Goal: Information Seeking & Learning: Compare options

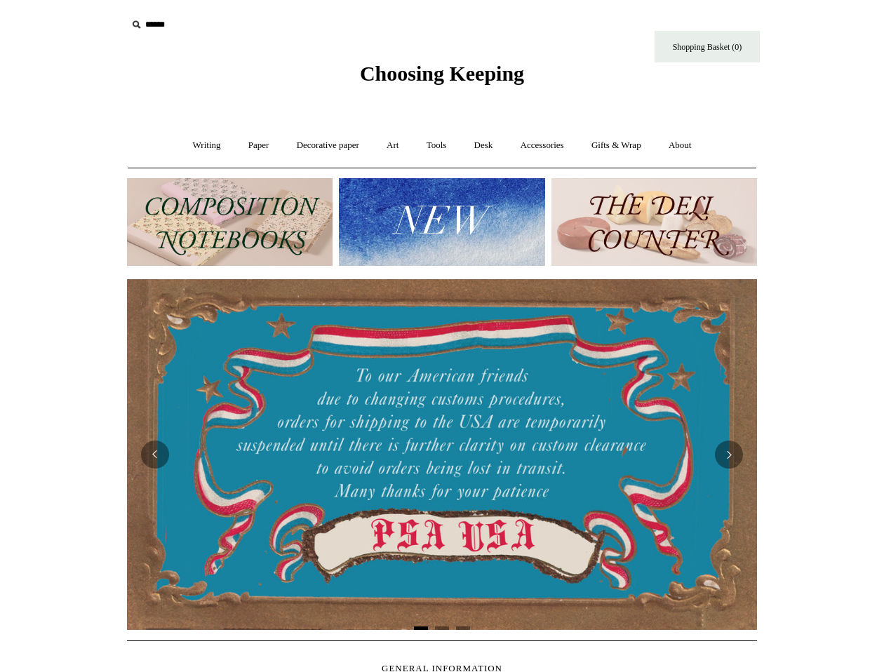
click at [155, 26] on input "text" at bounding box center [213, 25] width 173 height 26
type input "******"
click at [280, 12] on input "*" at bounding box center [287, 24] width 14 height 25
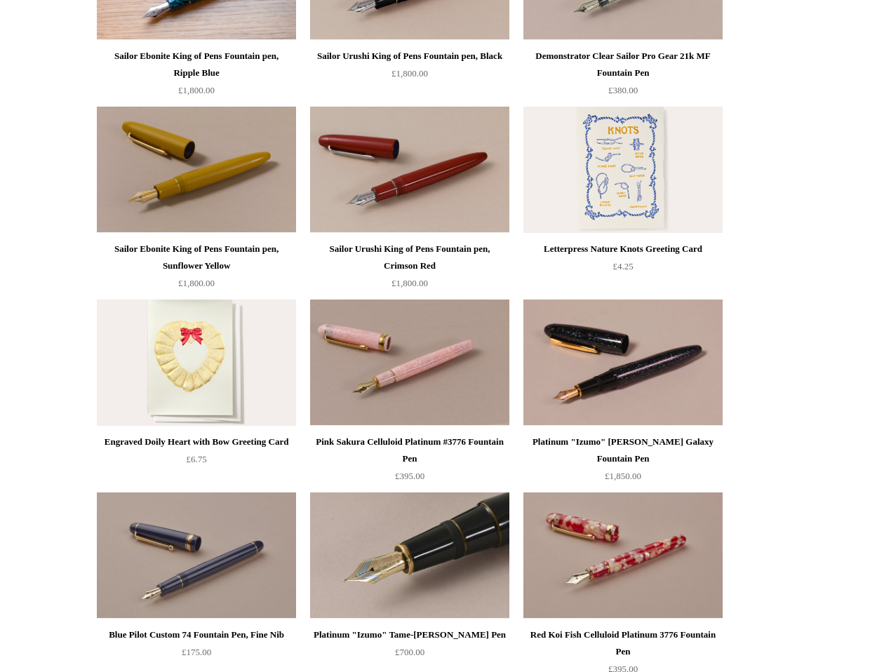
scroll to position [1732, 0]
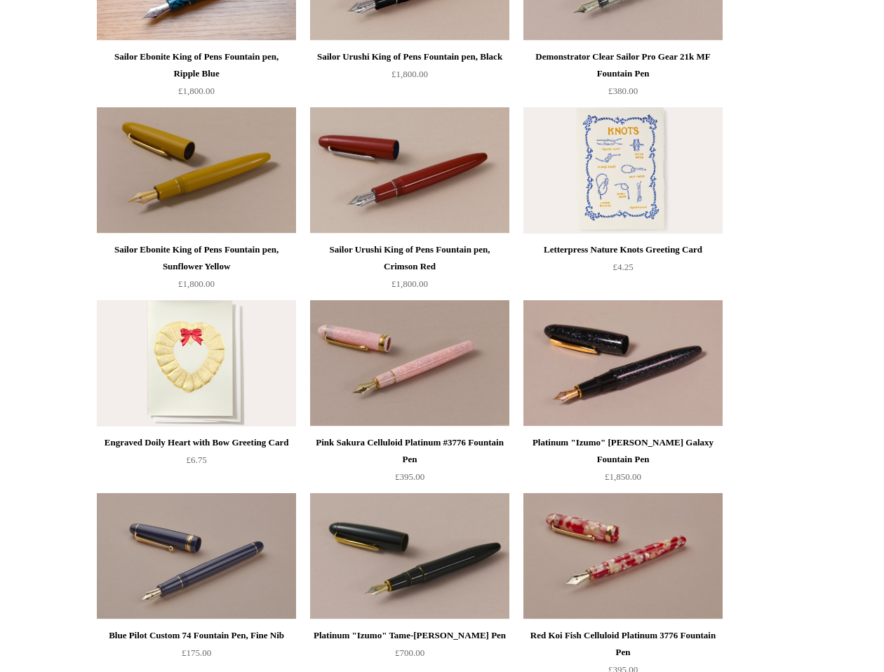
click at [217, 524] on img at bounding box center [196, 556] width 199 height 126
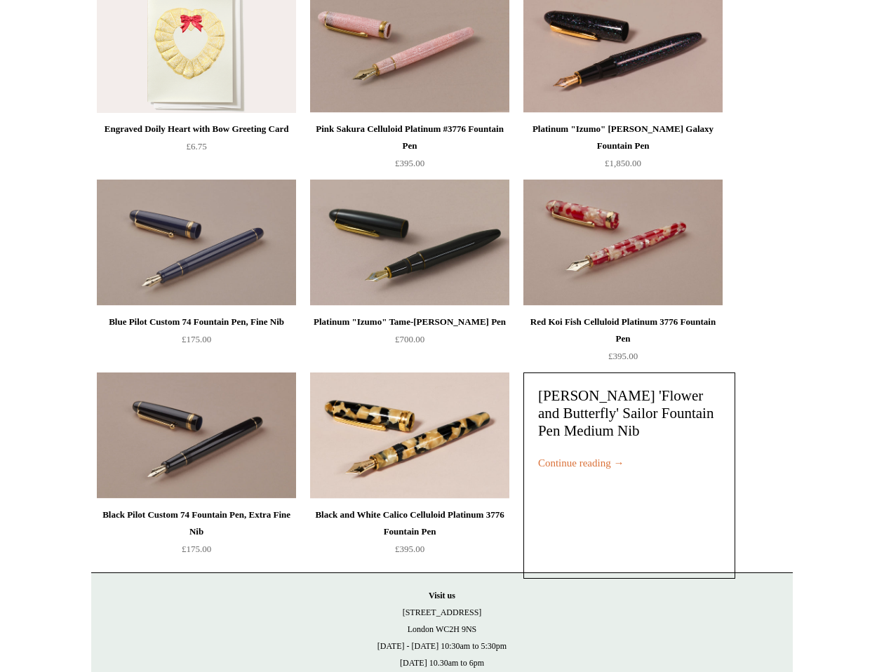
scroll to position [2050, 0]
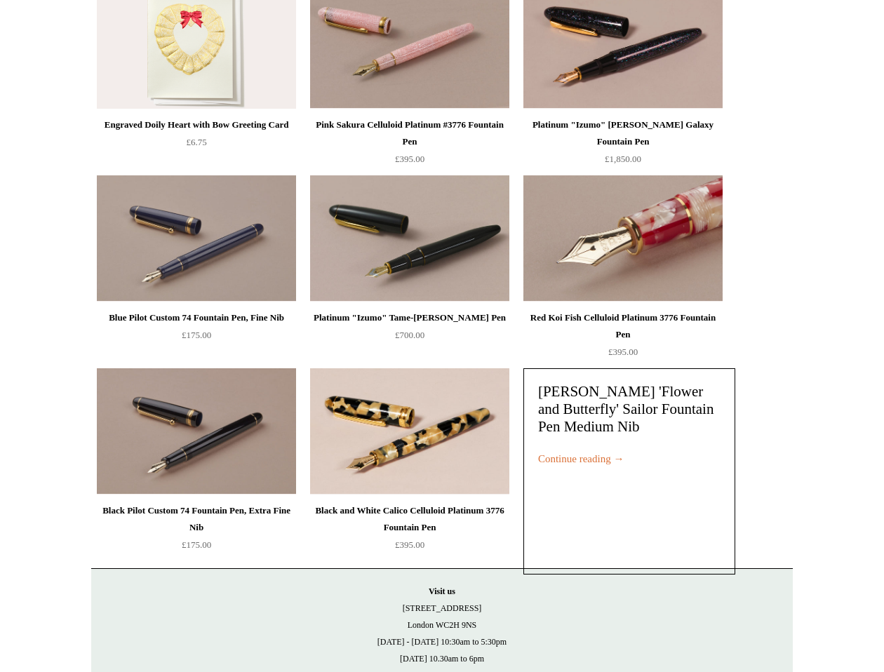
click at [545, 239] on img at bounding box center [623, 238] width 199 height 126
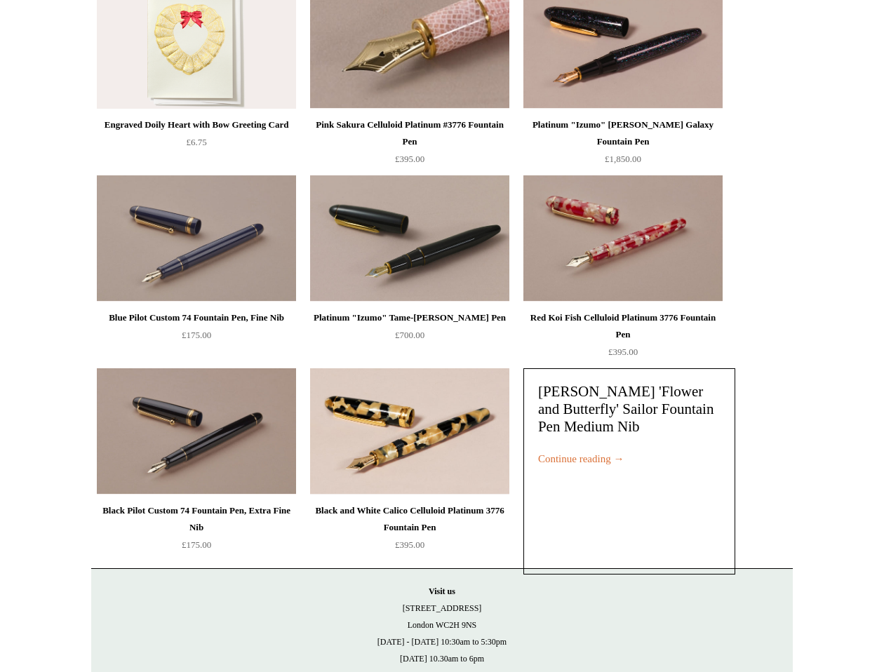
click at [353, 79] on img at bounding box center [409, 45] width 199 height 126
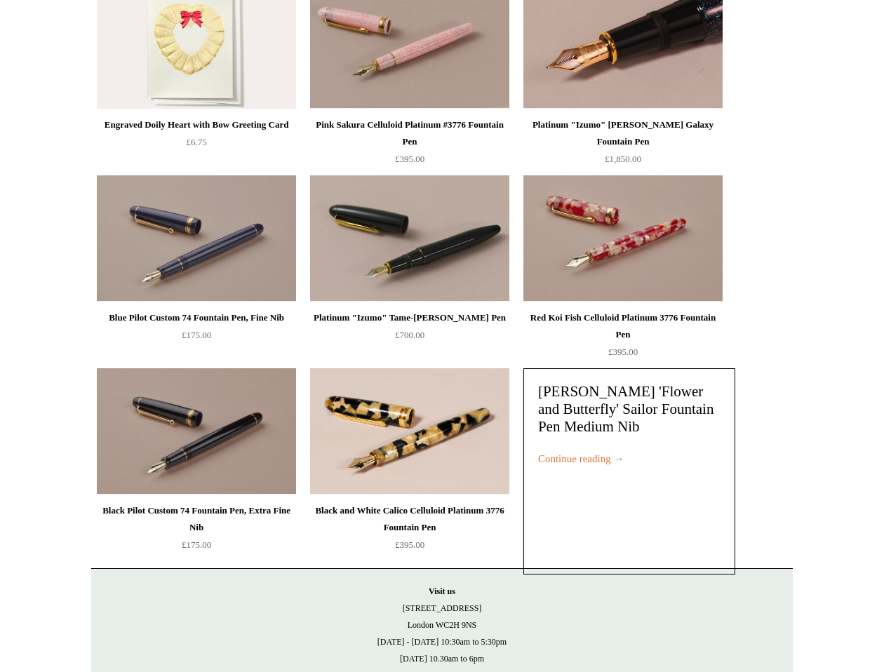
click at [614, 86] on img at bounding box center [623, 45] width 199 height 126
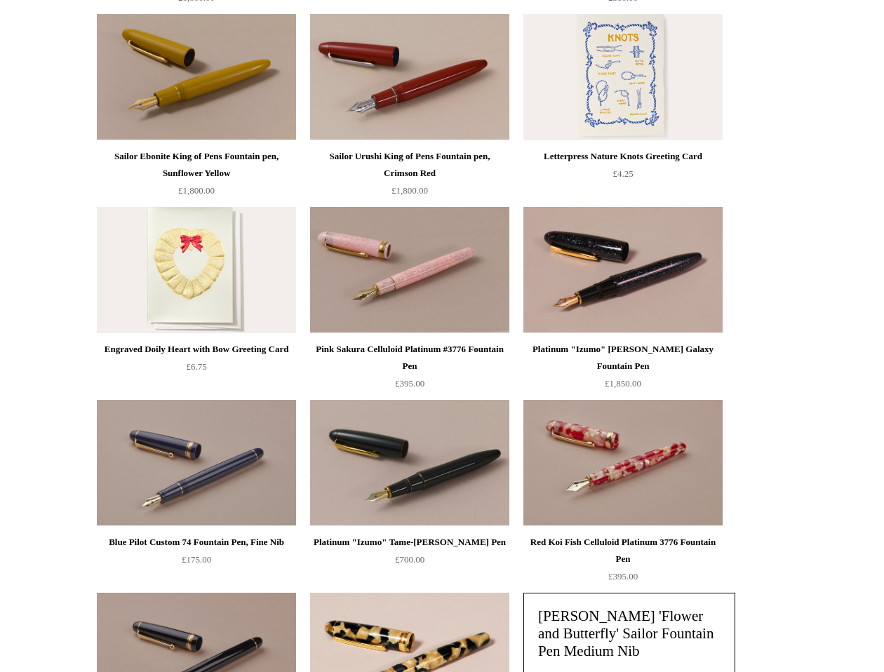
scroll to position [1821, 0]
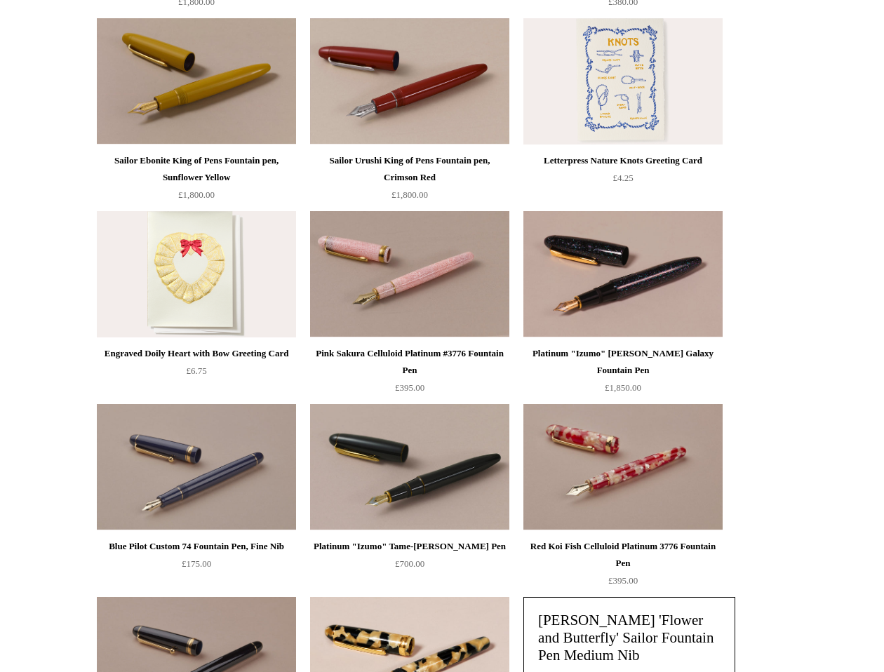
click at [215, 253] on img at bounding box center [196, 274] width 199 height 126
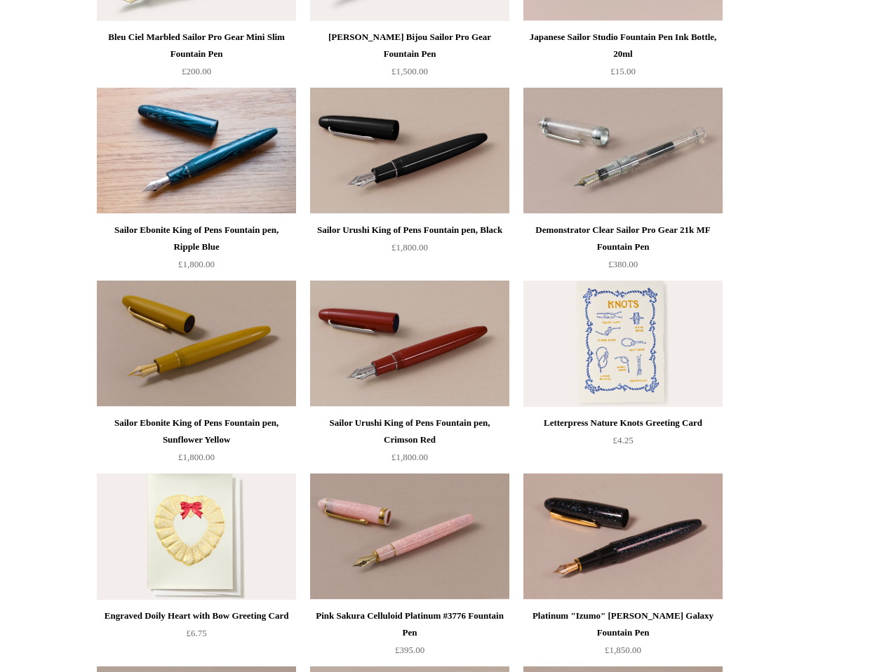
scroll to position [1553, 0]
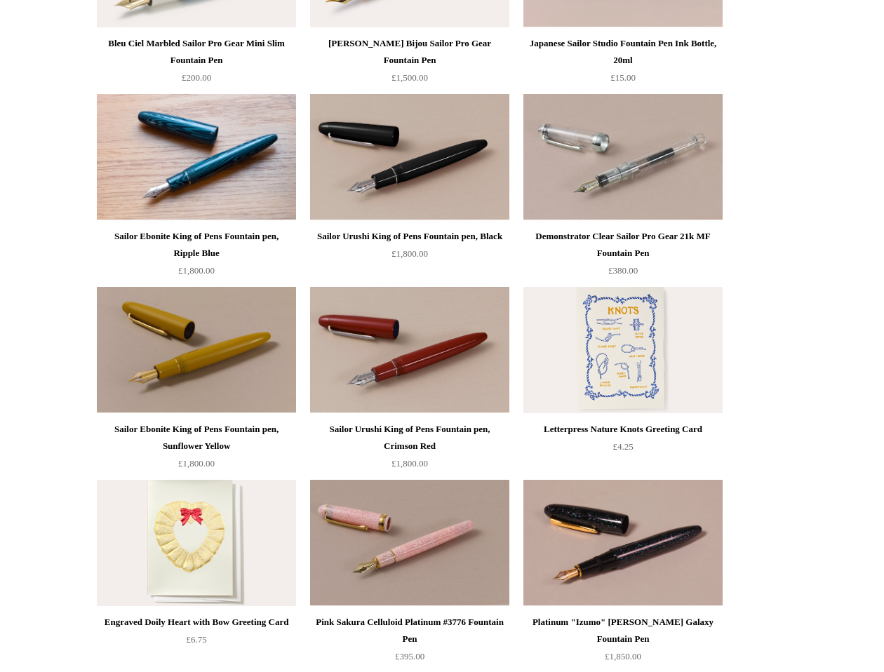
click at [222, 159] on img at bounding box center [196, 157] width 199 height 126
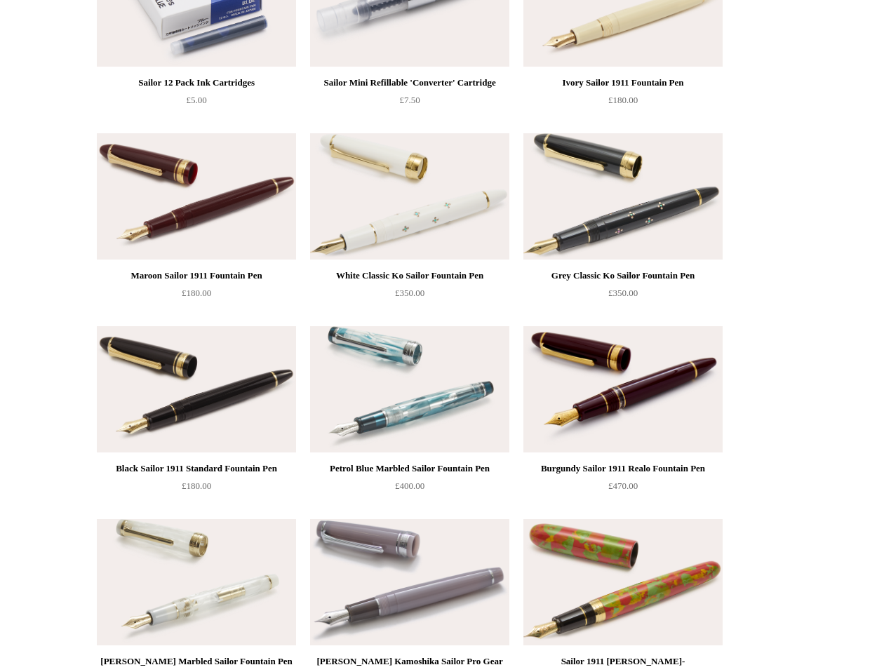
scroll to position [361, 0]
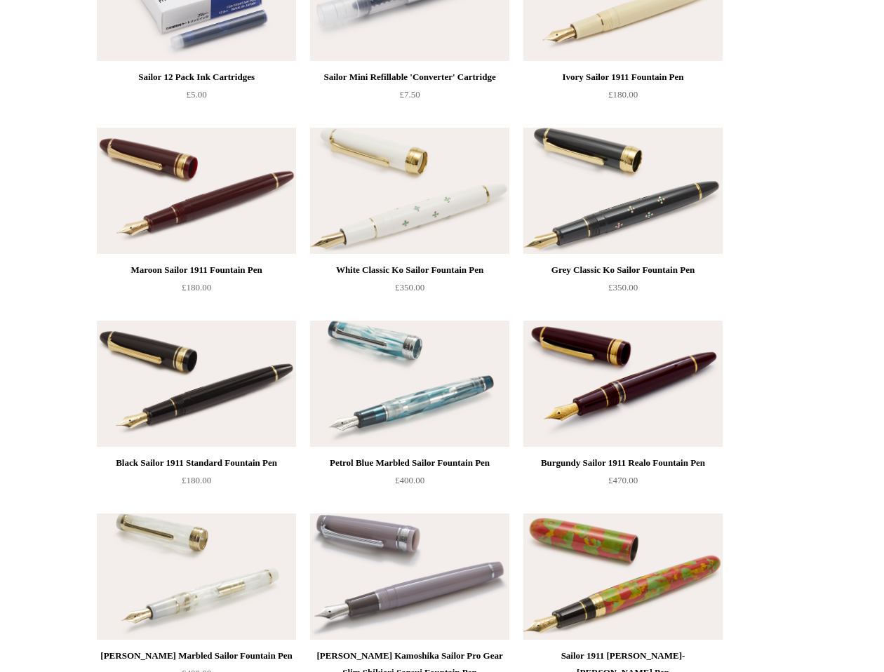
click at [453, 204] on img at bounding box center [409, 191] width 199 height 126
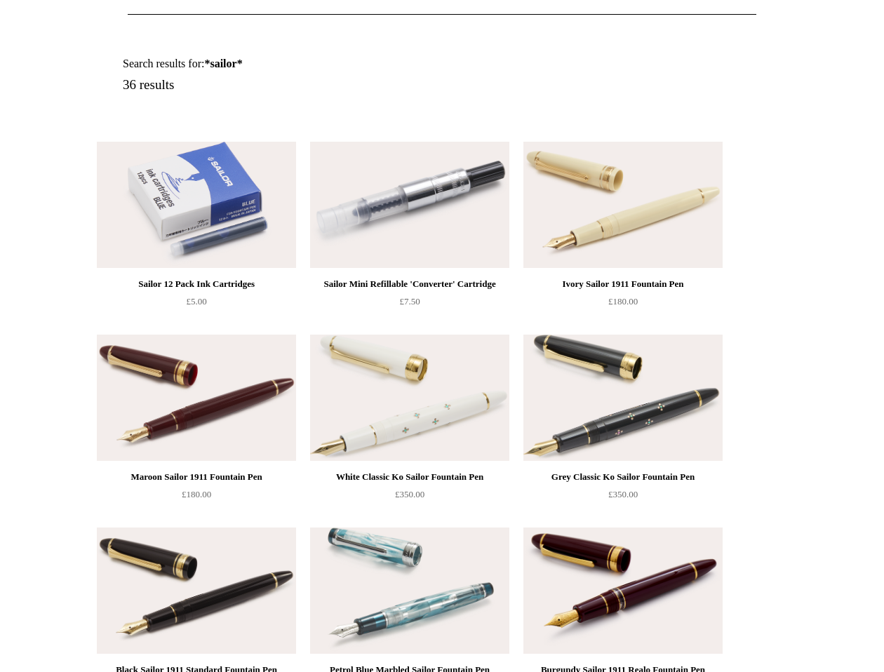
scroll to position [14, 0]
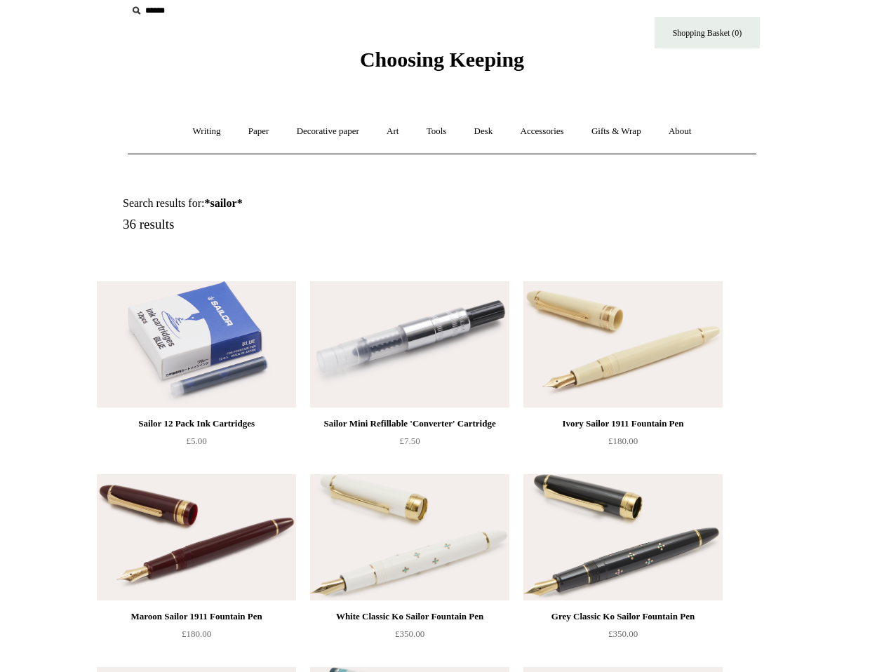
click at [616, 332] on img at bounding box center [623, 344] width 199 height 126
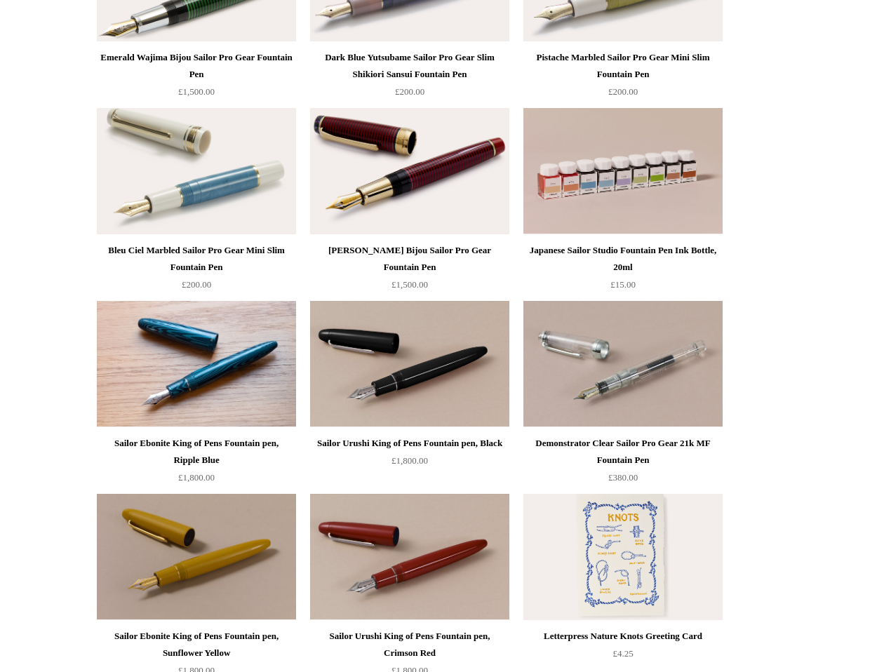
scroll to position [1376, 0]
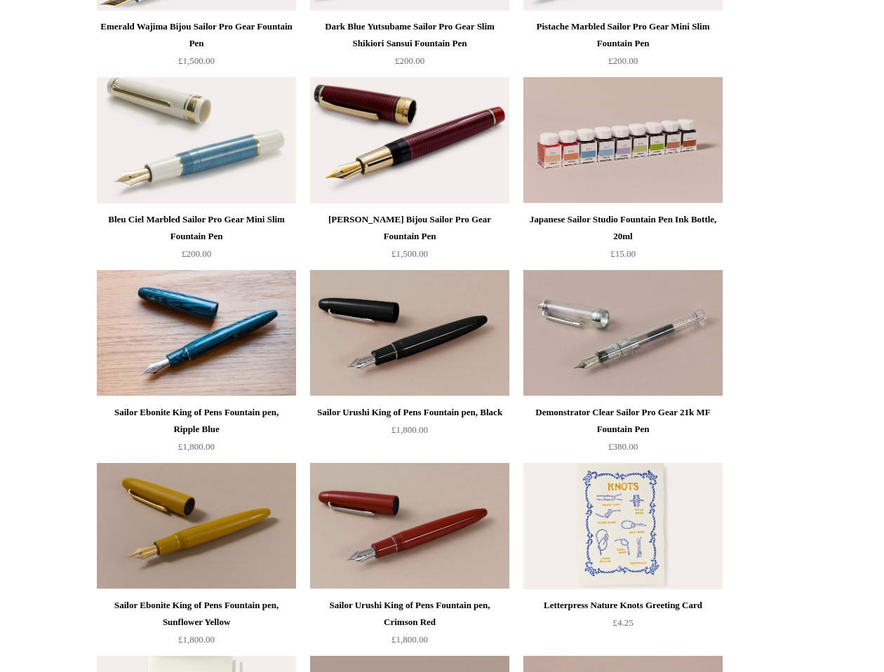
click at [229, 157] on img at bounding box center [196, 140] width 199 height 126
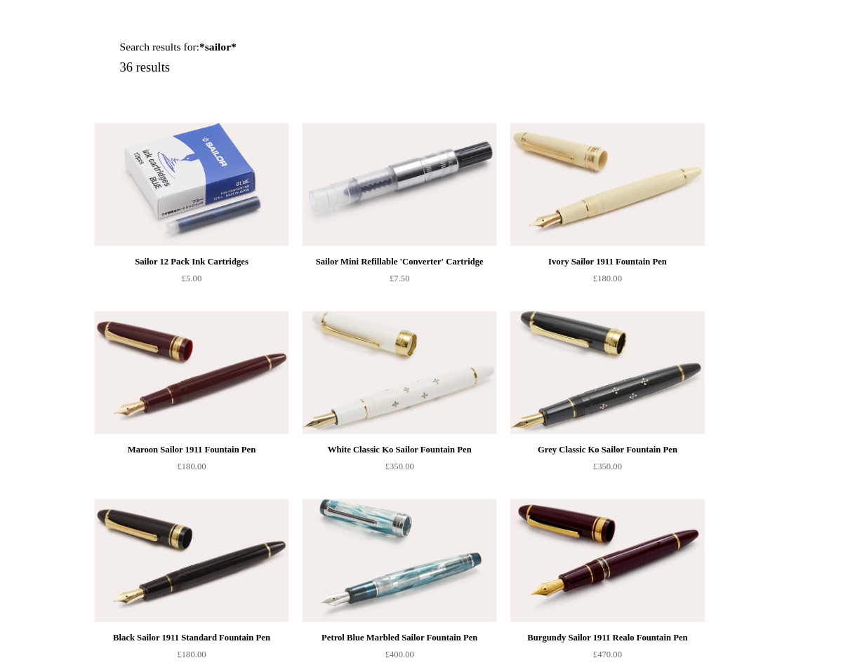
scroll to position [143, 0]
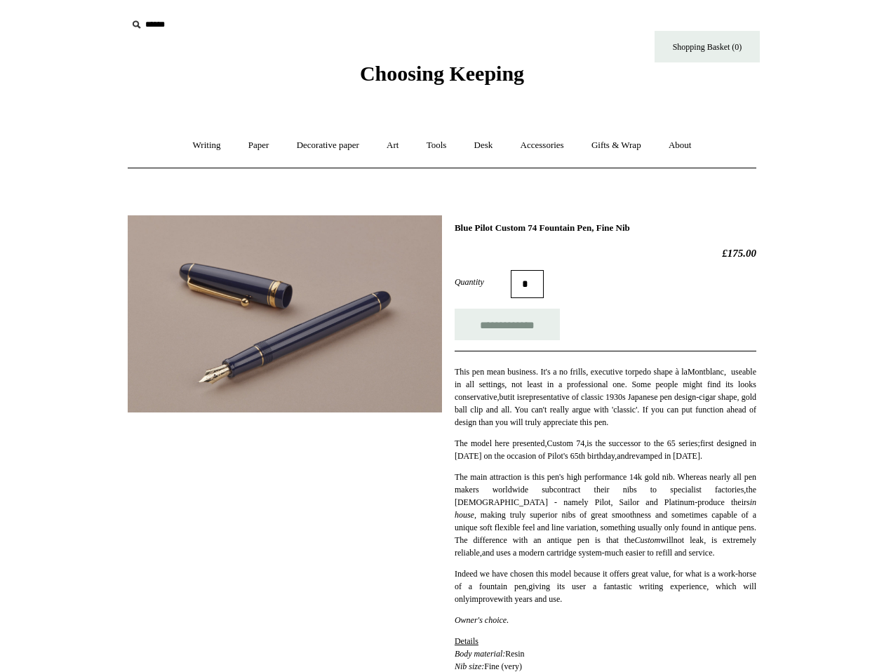
click at [263, 344] on img at bounding box center [285, 313] width 314 height 197
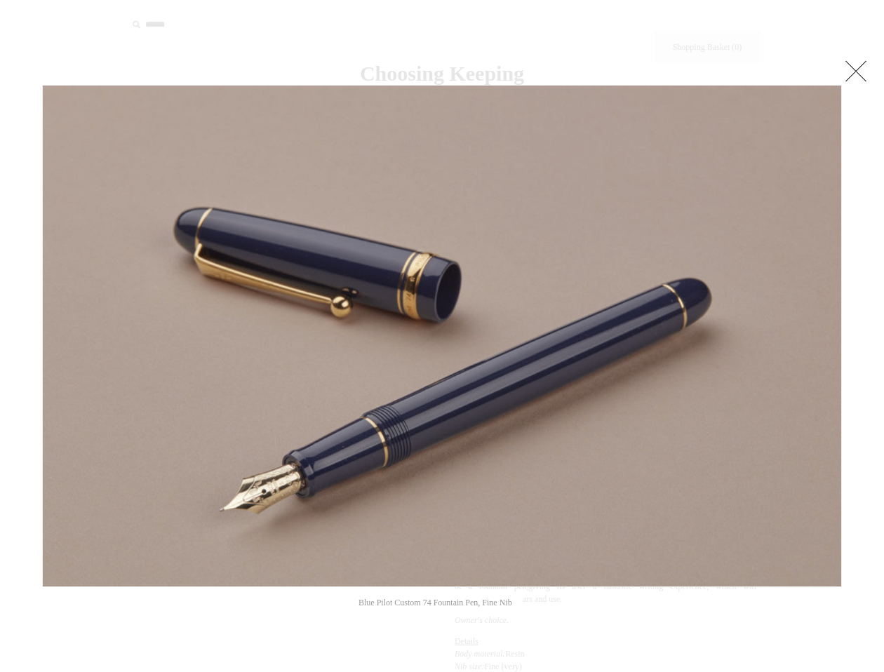
click at [857, 66] on link at bounding box center [856, 71] width 28 height 28
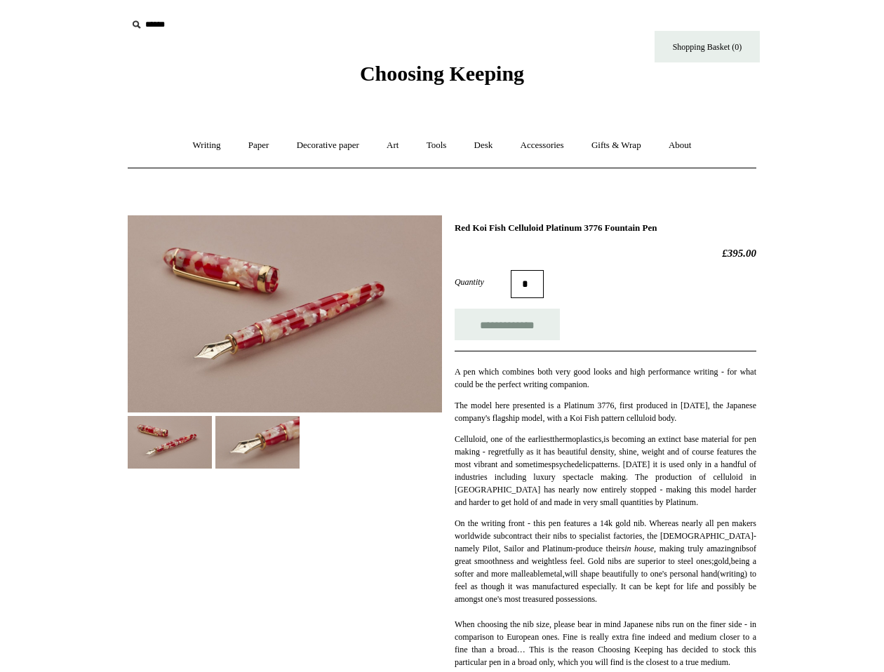
click at [376, 295] on img at bounding box center [285, 313] width 314 height 197
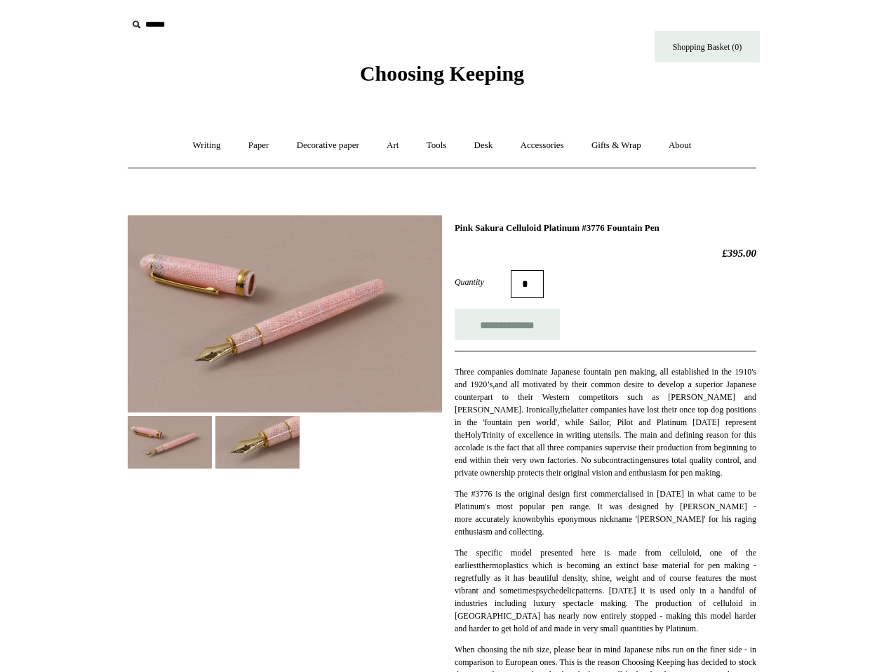
click at [310, 299] on img at bounding box center [285, 313] width 314 height 197
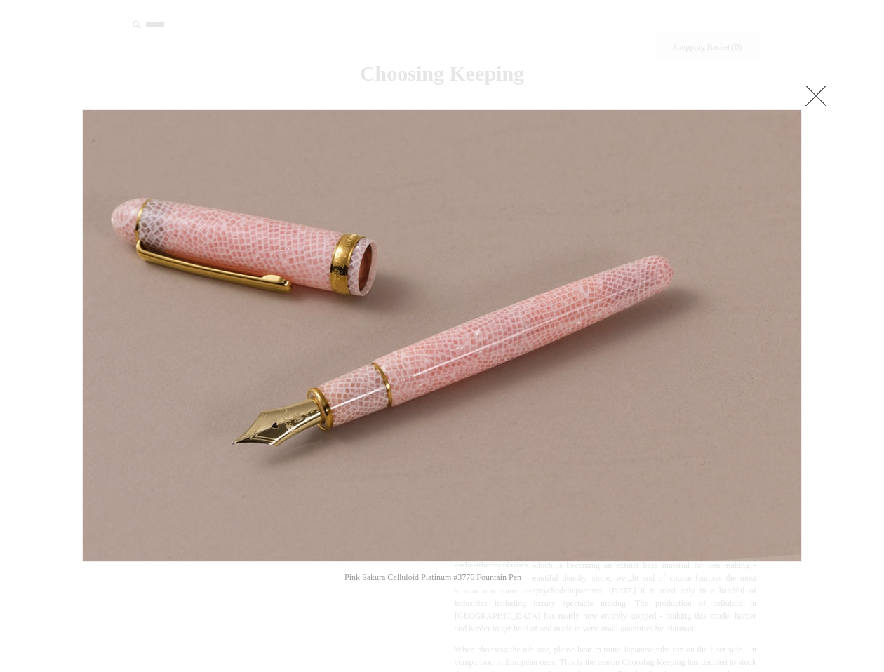
click at [813, 105] on link at bounding box center [816, 95] width 28 height 28
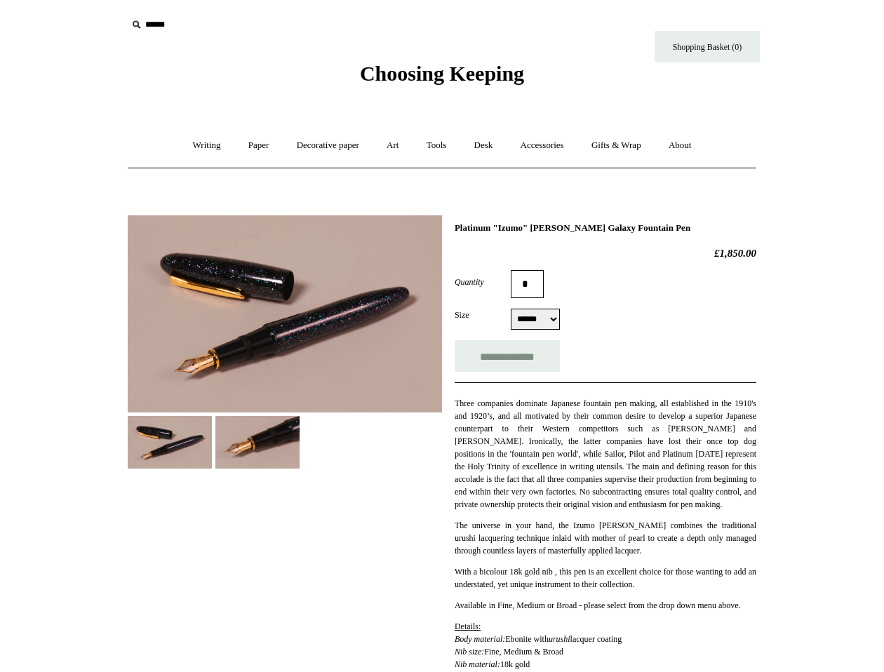
select select "******"
click at [260, 425] on img at bounding box center [257, 442] width 84 height 53
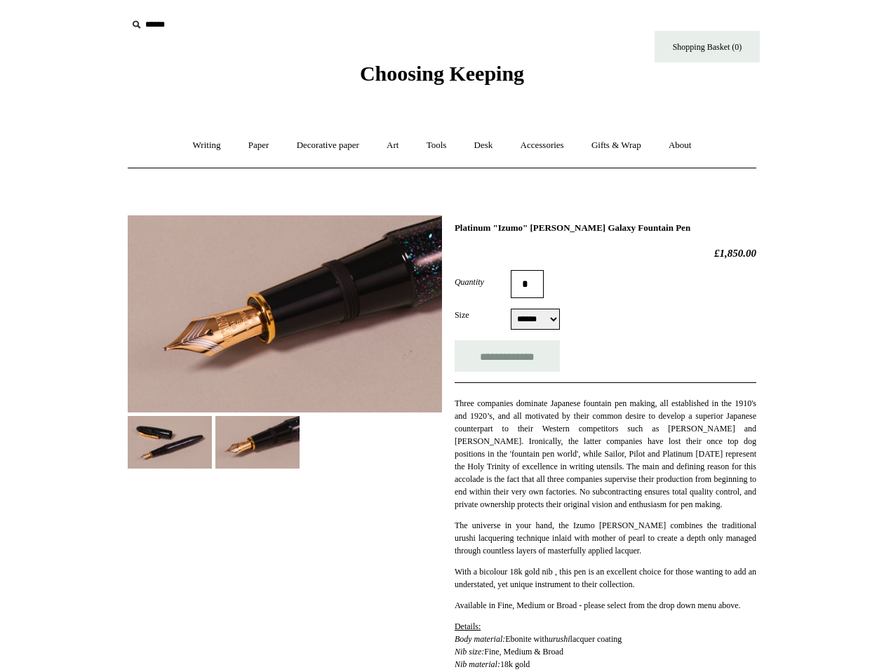
click at [185, 444] on img at bounding box center [170, 442] width 84 height 53
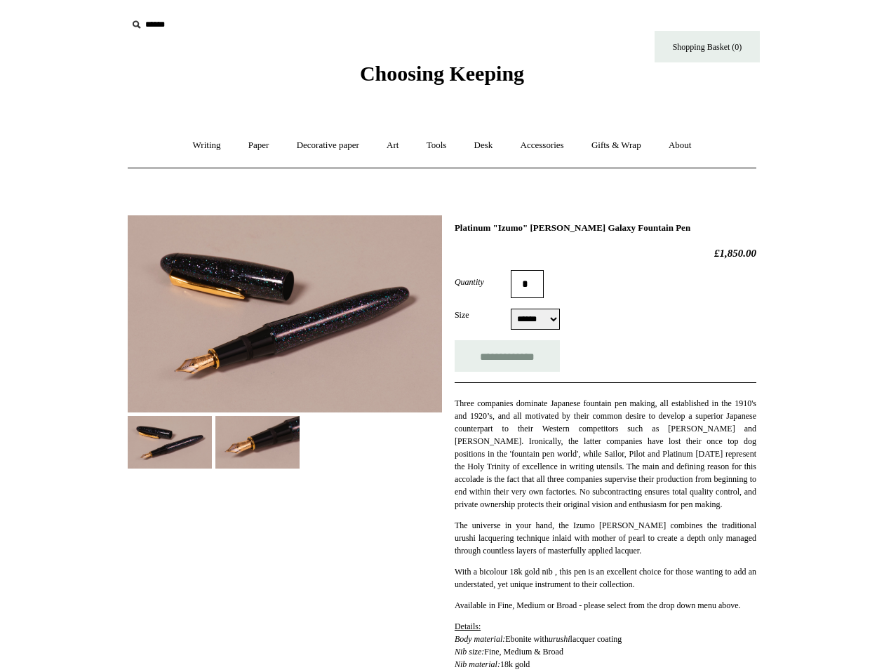
click at [297, 319] on img at bounding box center [285, 313] width 314 height 197
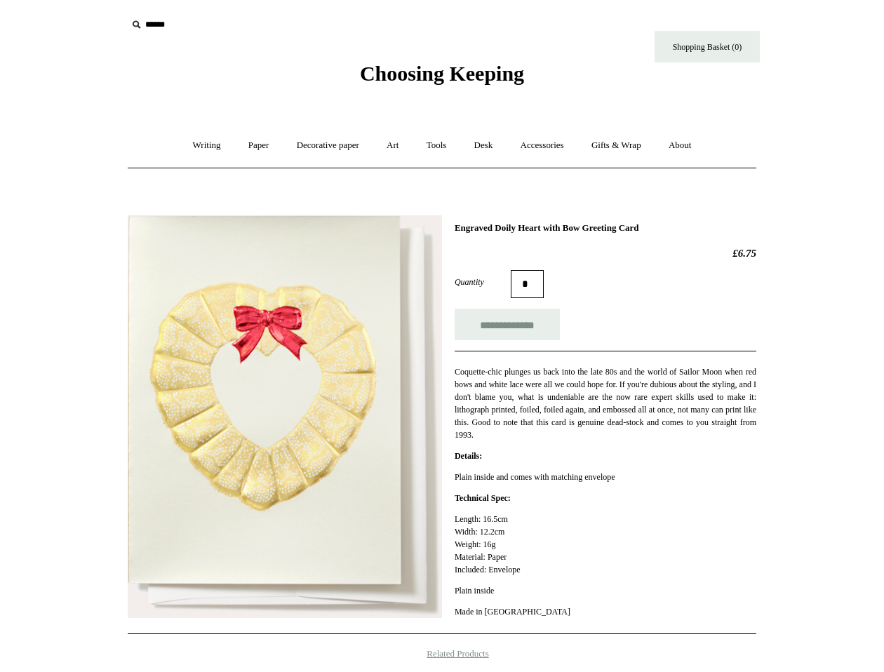
click at [204, 288] on img at bounding box center [285, 416] width 314 height 403
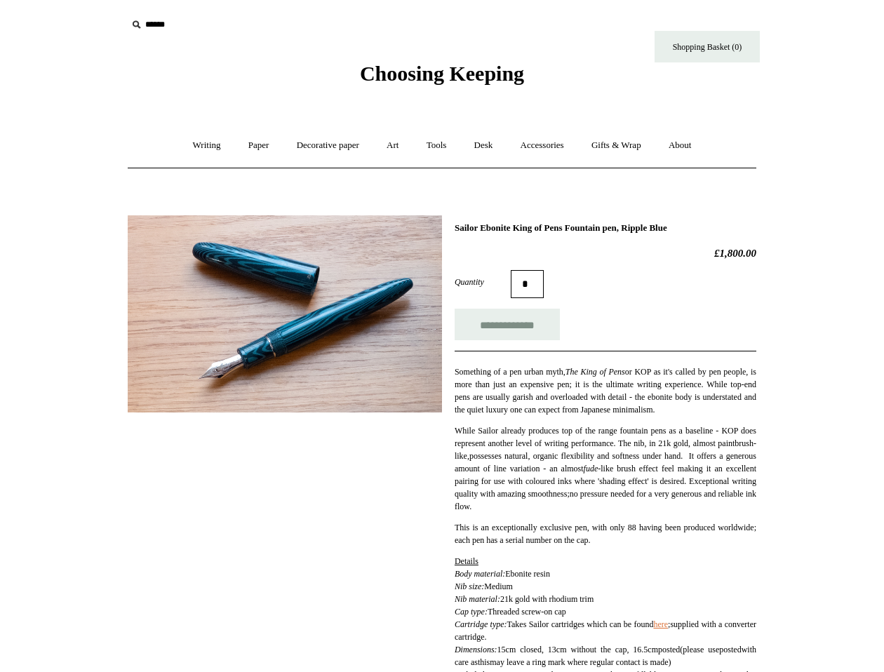
click at [292, 277] on img at bounding box center [285, 313] width 314 height 197
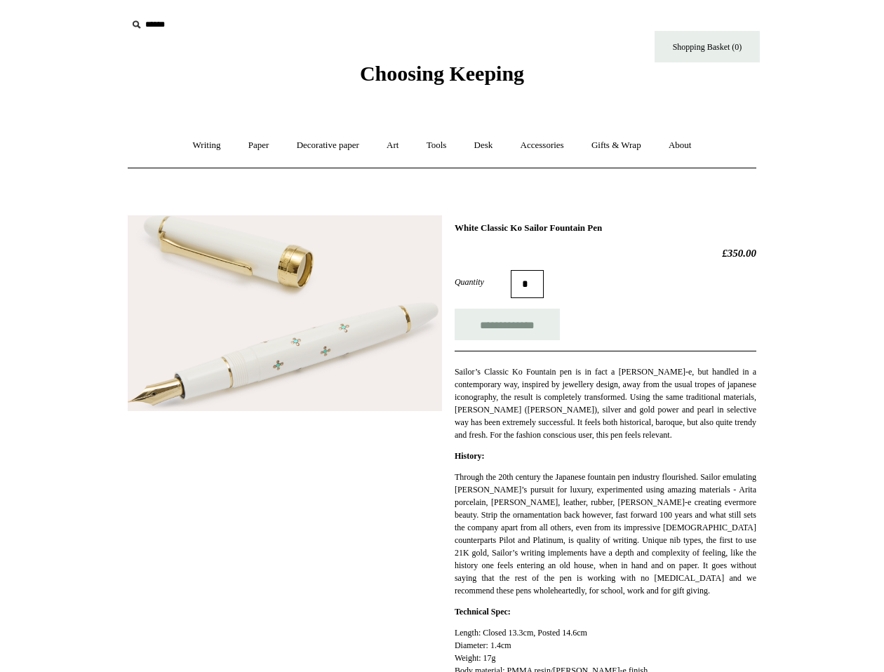
click at [321, 298] on img at bounding box center [285, 313] width 314 height 197
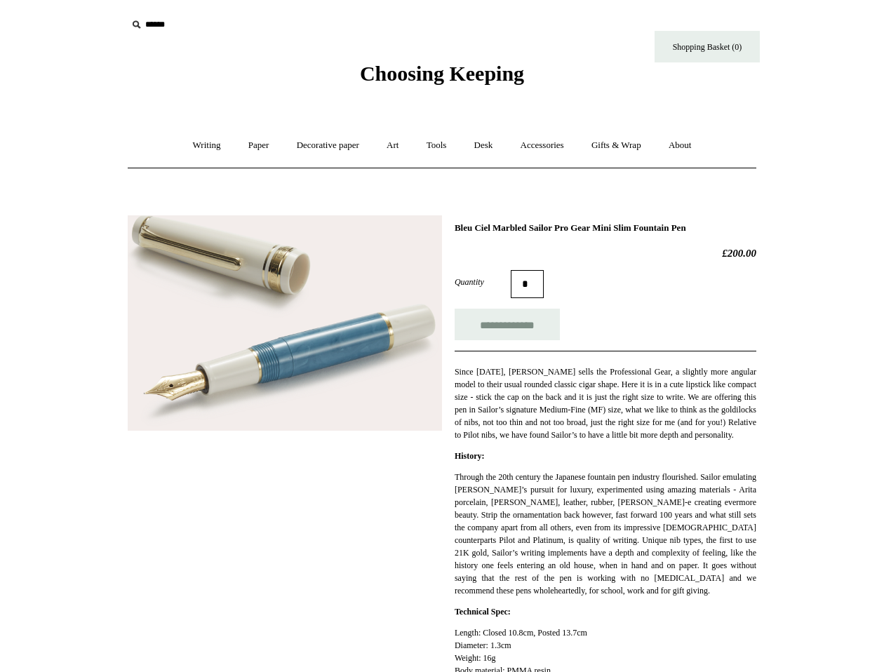
click at [216, 366] on img at bounding box center [285, 323] width 314 height 216
